Goal: Check status: Check status

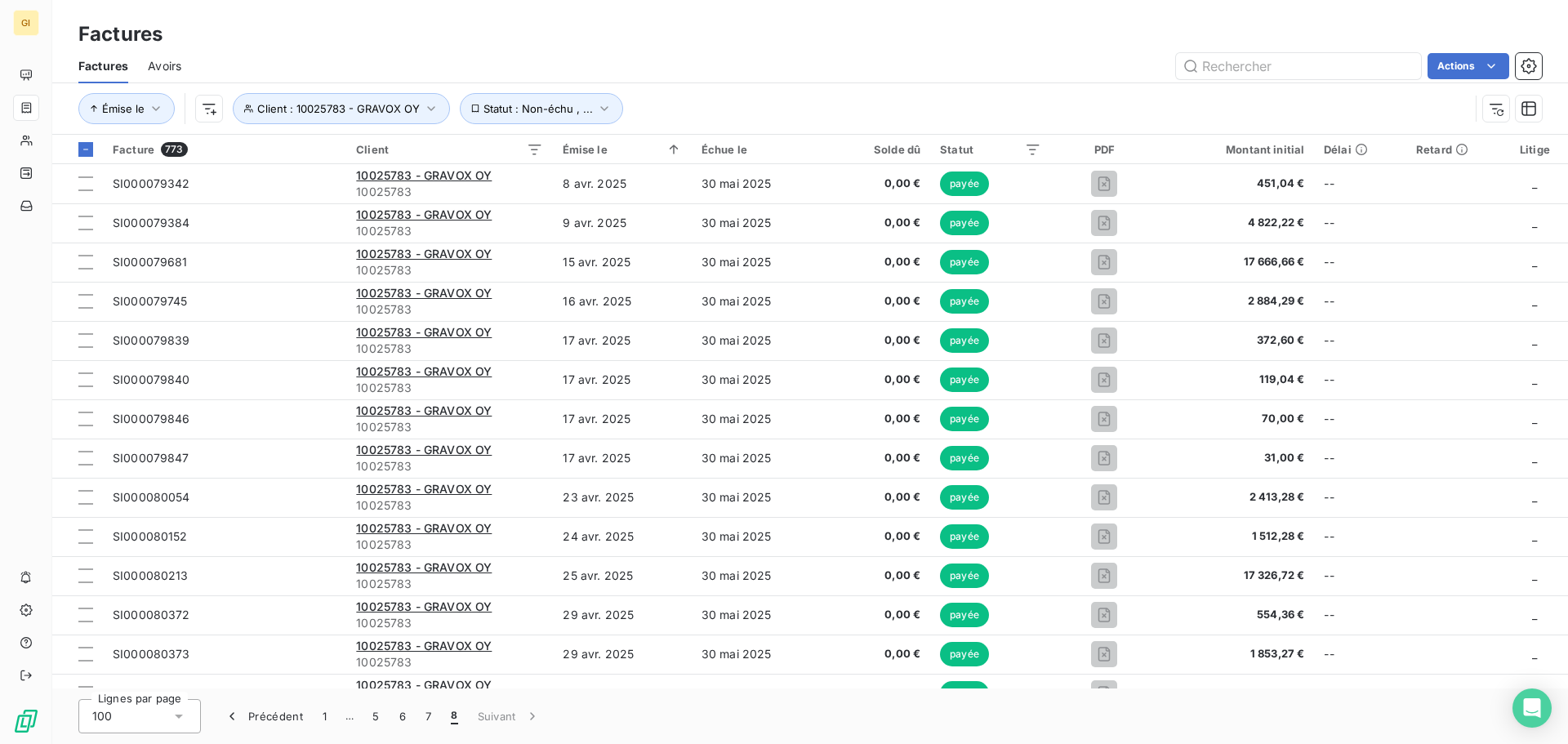
scroll to position [2340, 0]
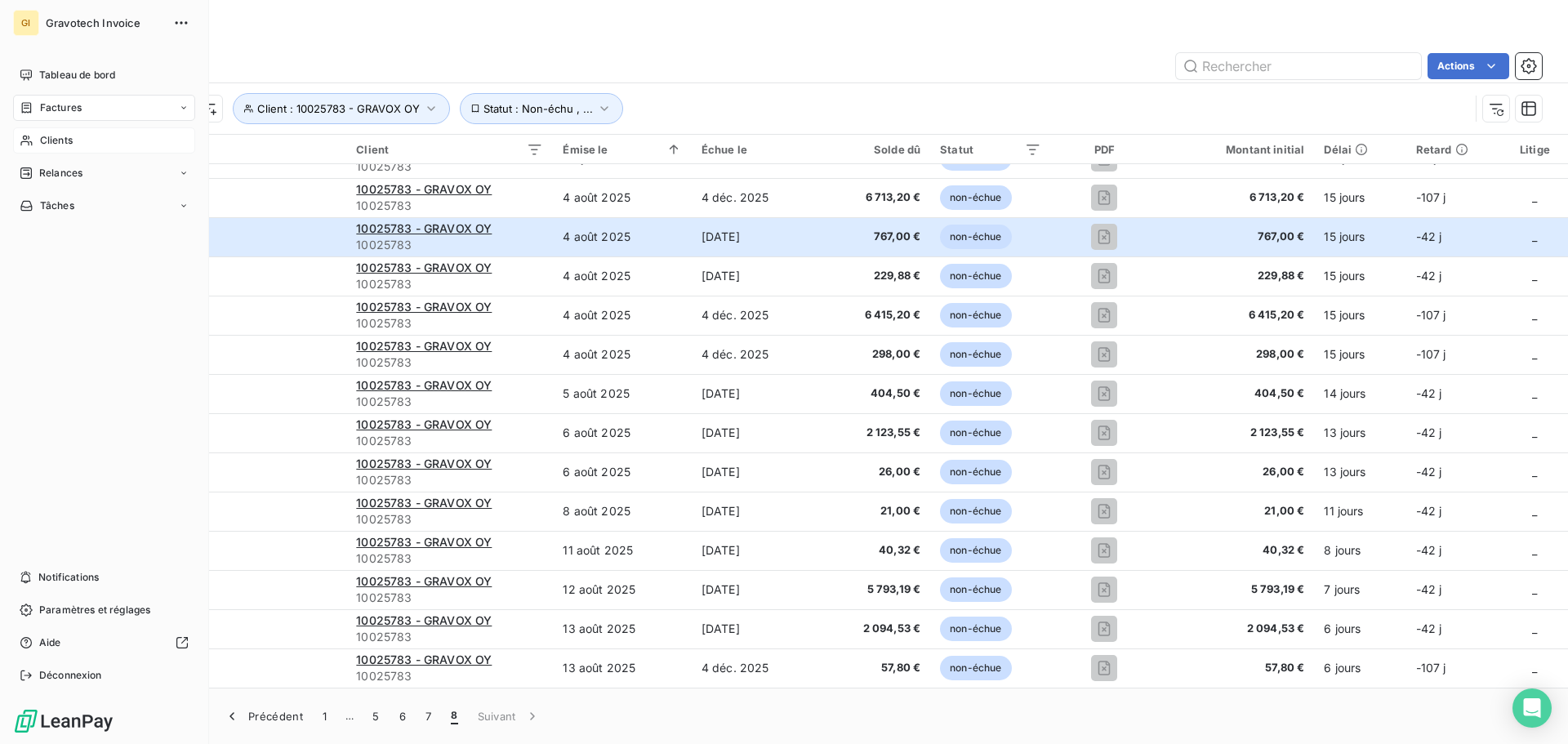
click at [87, 140] on div "Clients" at bounding box center [104, 141] width 182 height 26
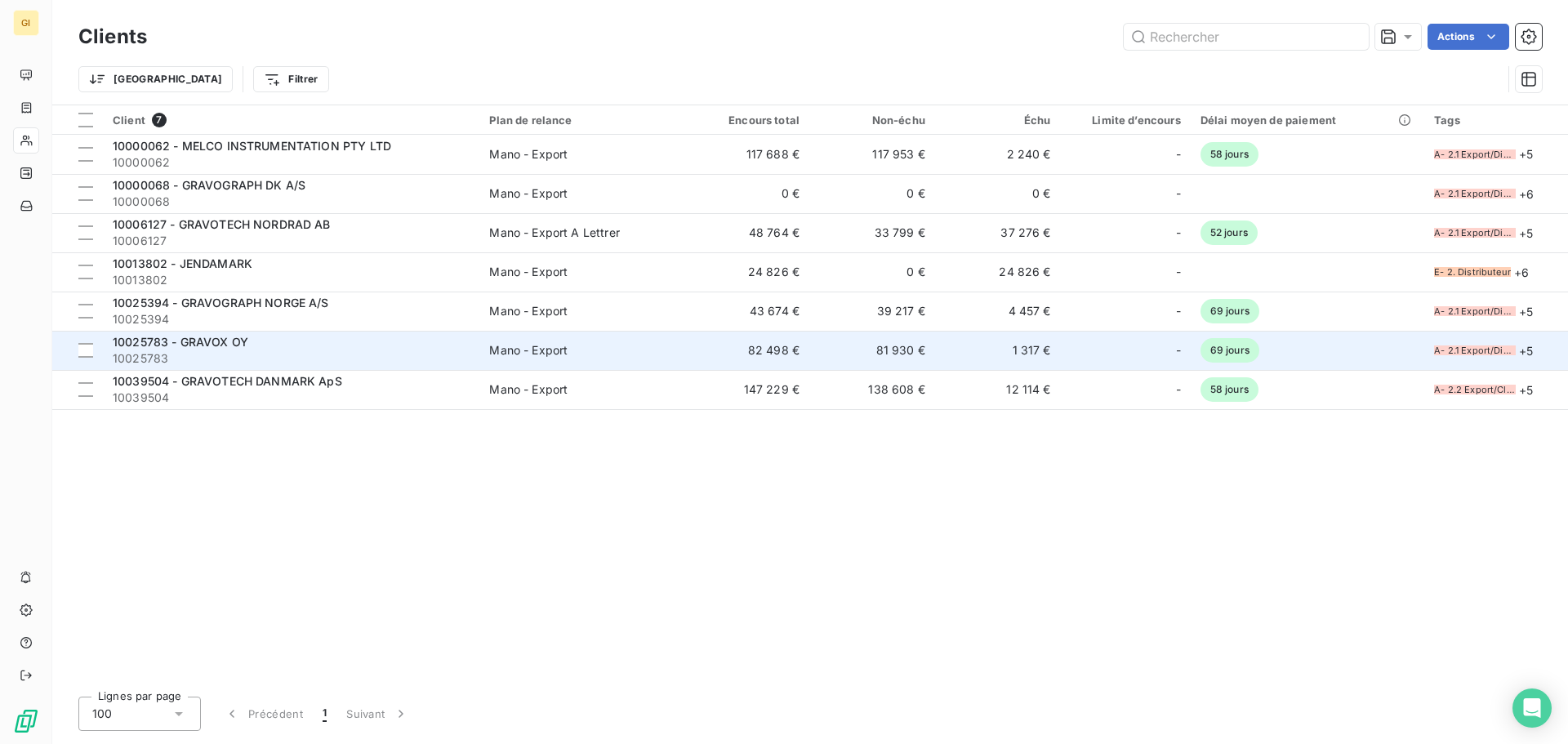
click at [203, 344] on span "10025783 - GRAVOX OY" at bounding box center [181, 342] width 136 height 14
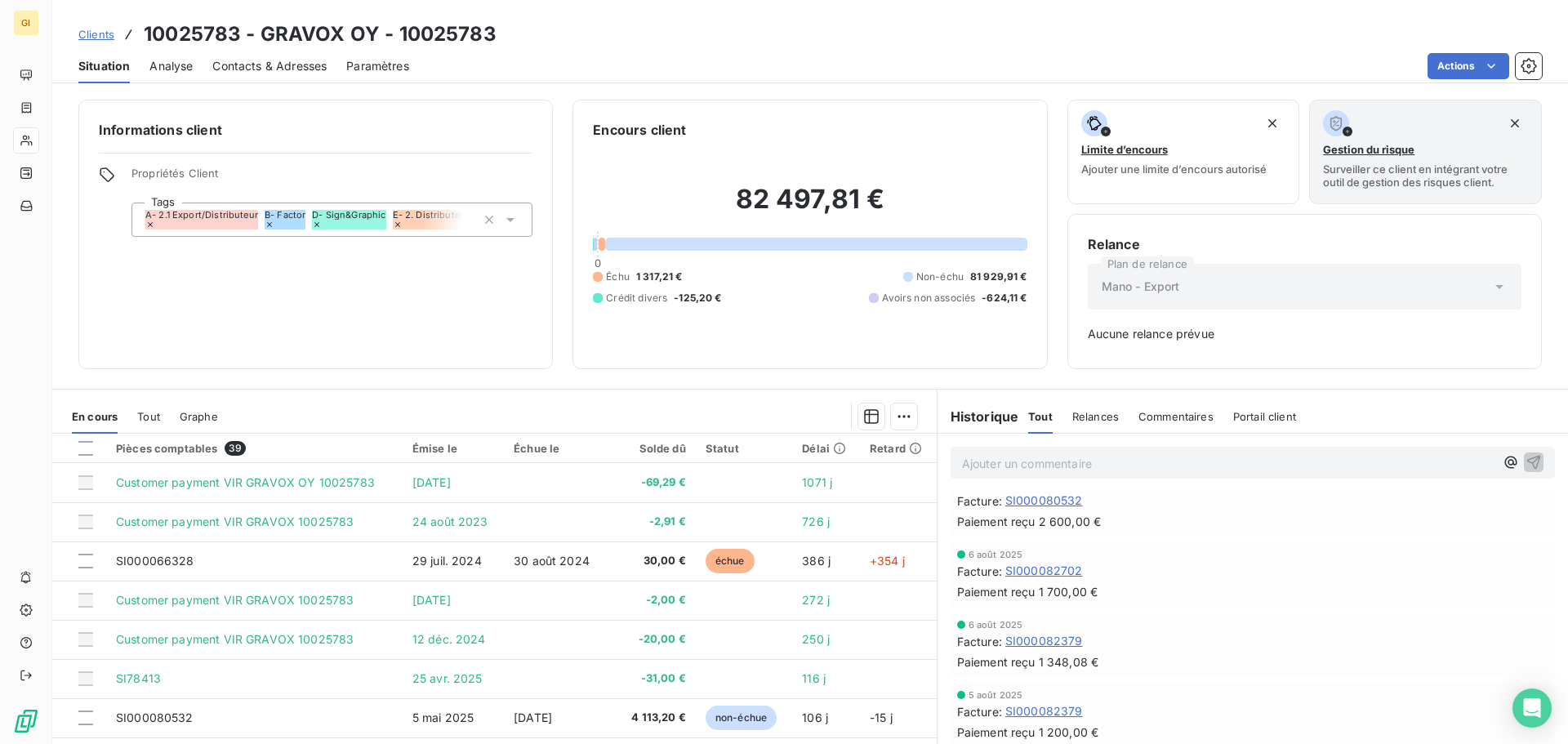
scroll to position [164, 0]
click at [1116, 595] on div "Paiement reçu 1 700,00 €" at bounding box center [1253, 590] width 591 height 17
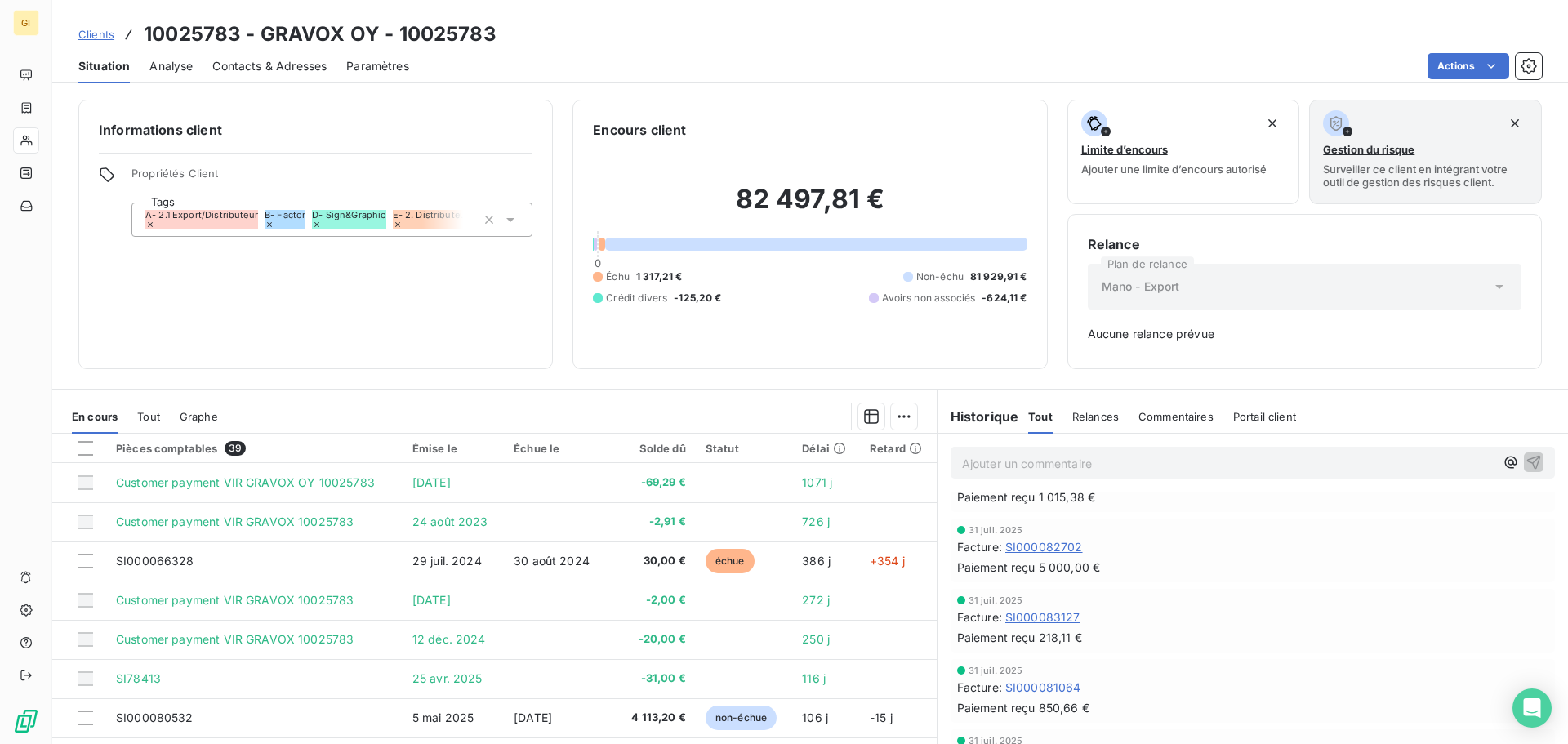
scroll to position [735, 0]
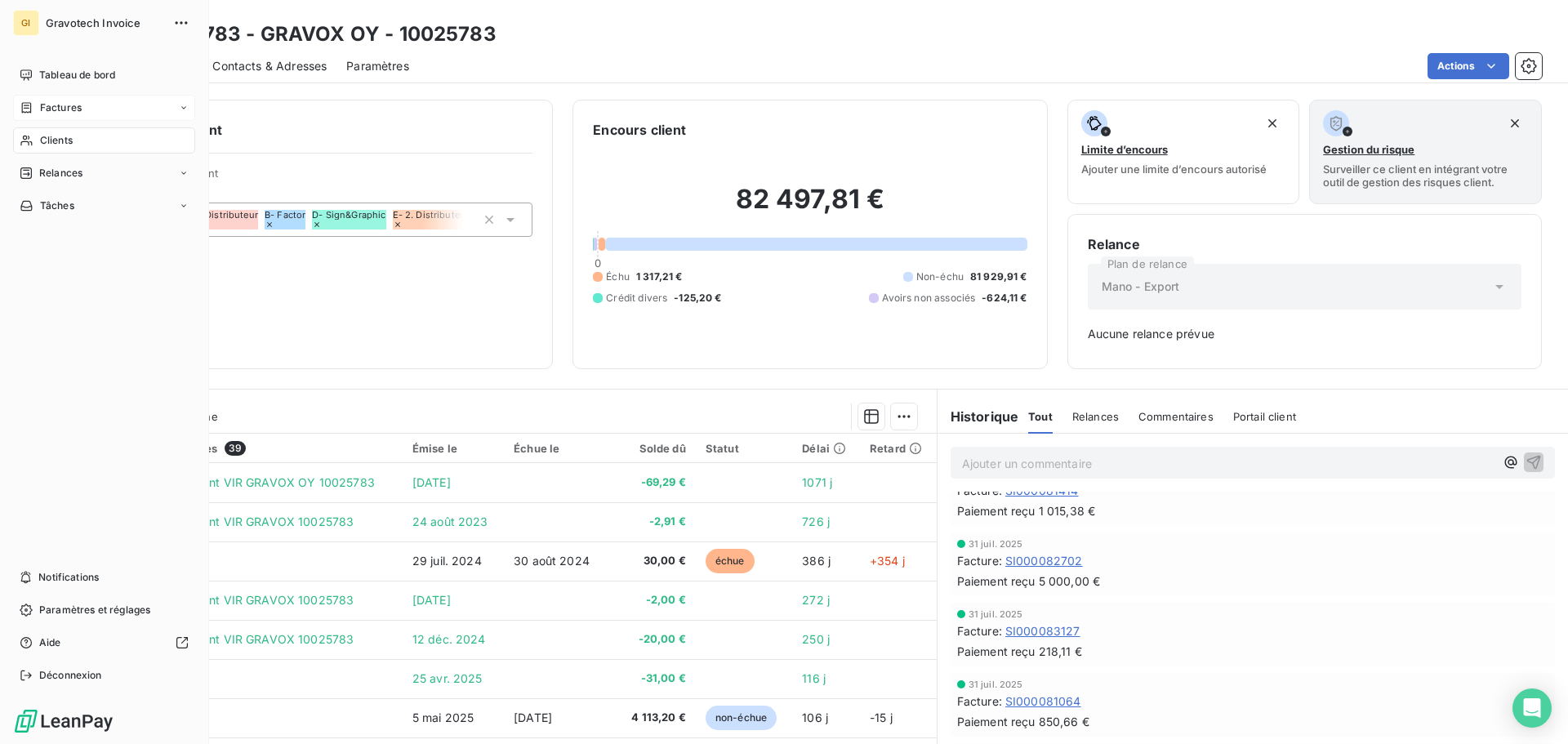
click at [58, 101] on span "Factures" at bounding box center [61, 108] width 42 height 15
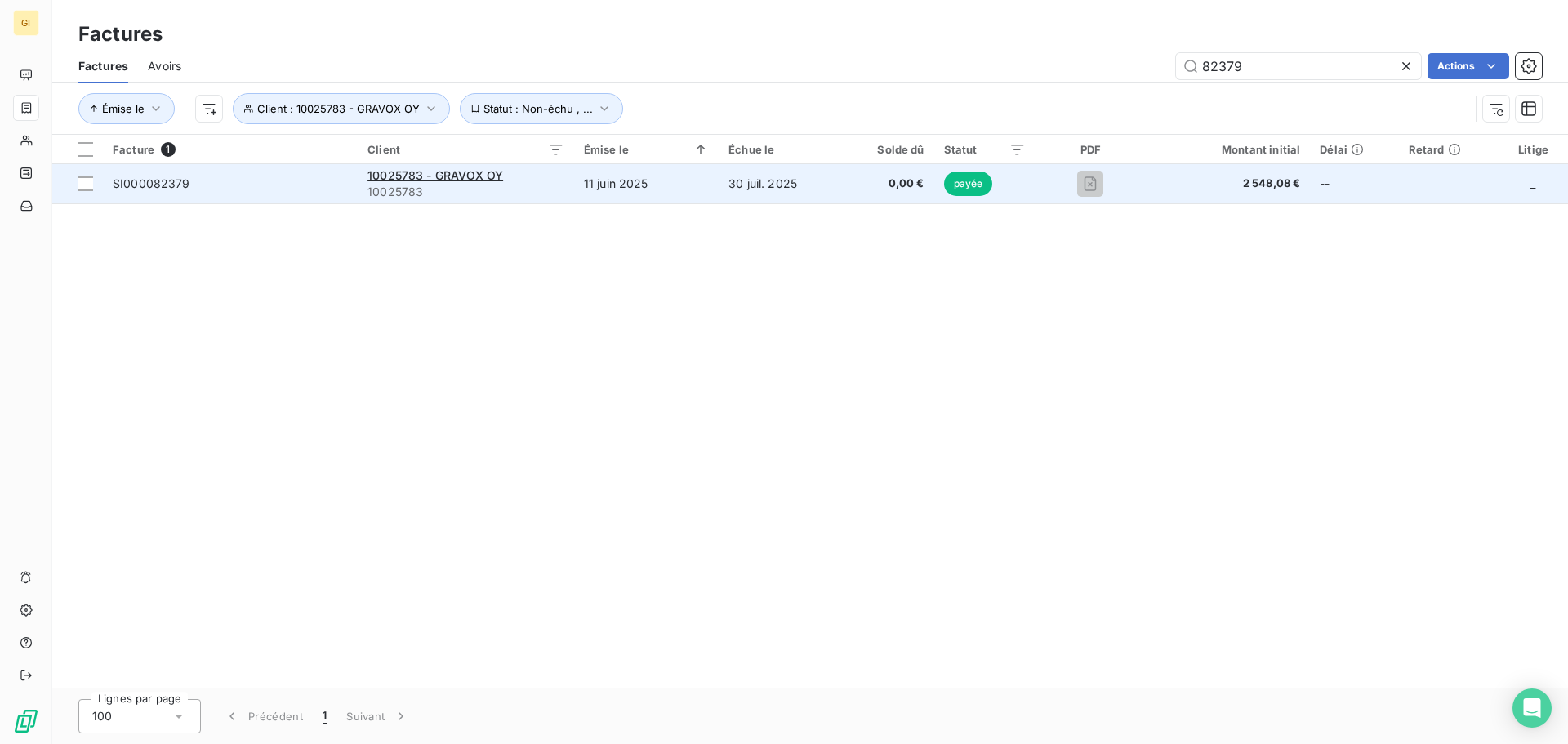
type input "82379"
click at [452, 186] on span "10025783" at bounding box center [465, 192] width 197 height 16
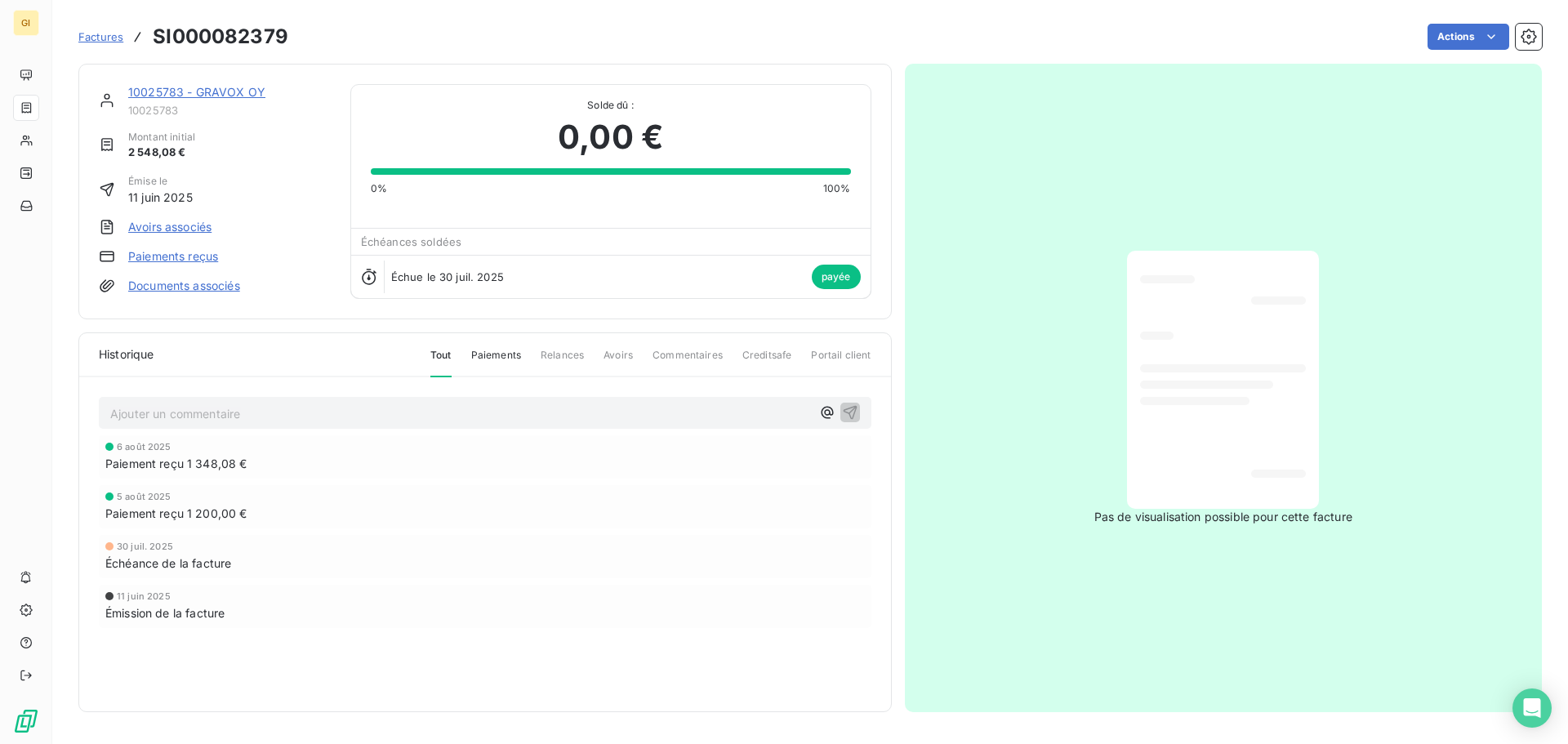
click at [195, 255] on link "Paiements reçus" at bounding box center [173, 257] width 90 height 16
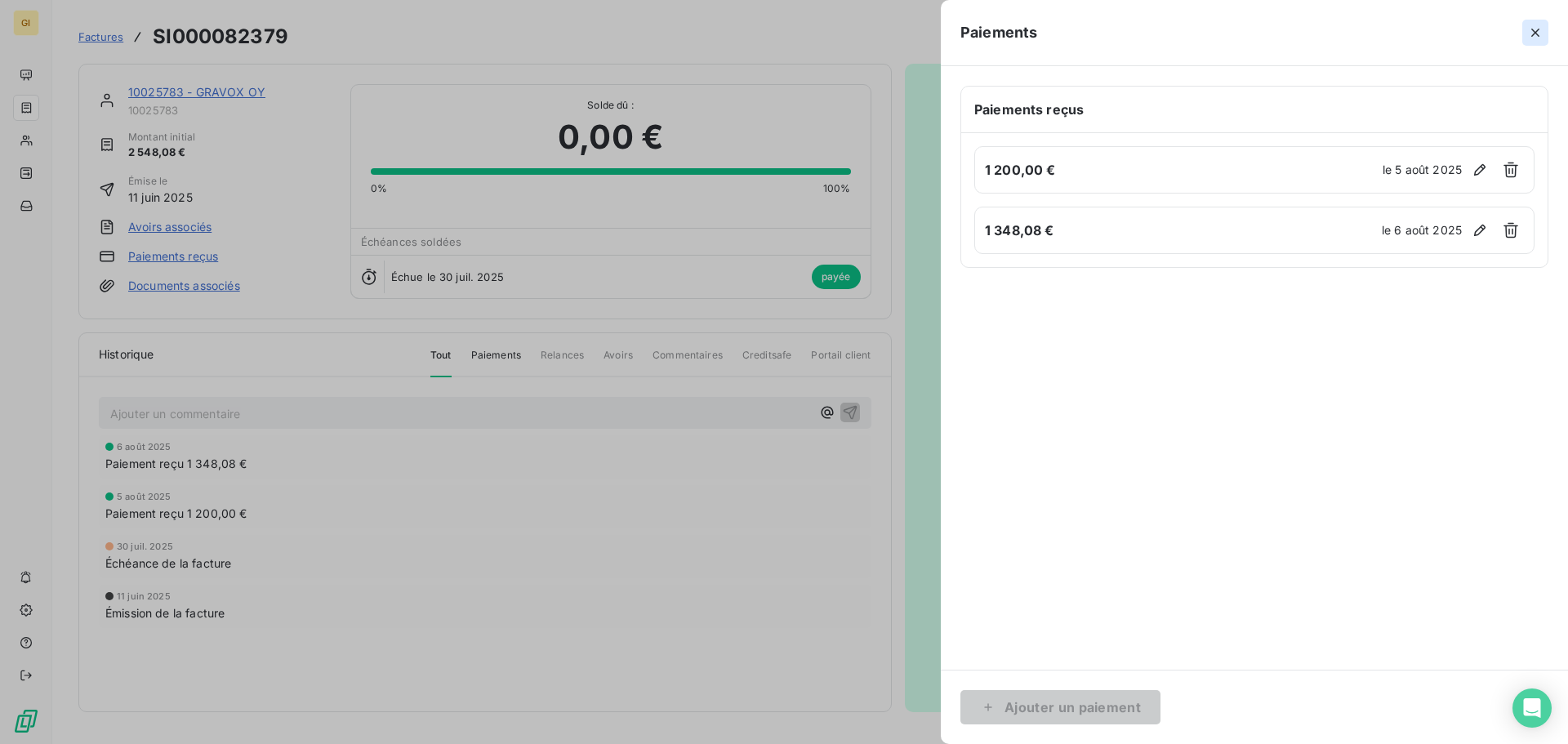
click at [1540, 35] on icon "button" at bounding box center [1535, 33] width 16 height 16
